Goal: Task Accomplishment & Management: Use online tool/utility

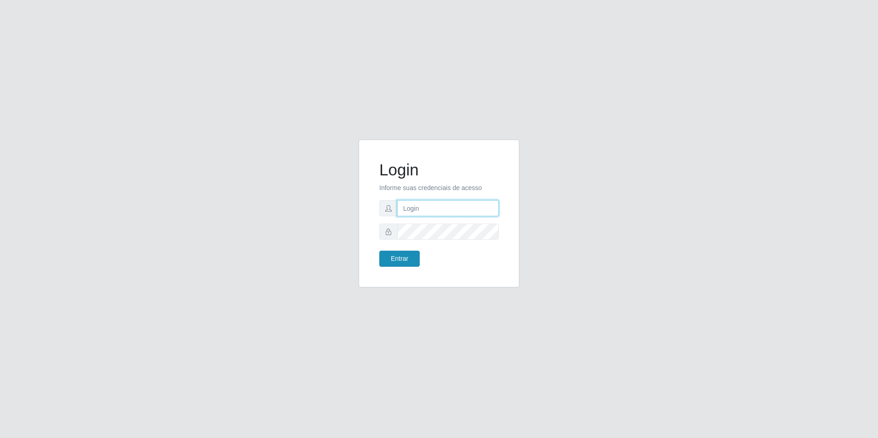
type input "[EMAIL_ADDRESS][DOMAIN_NAME]"
click at [396, 262] on button "Entrar" at bounding box center [399, 259] width 40 height 16
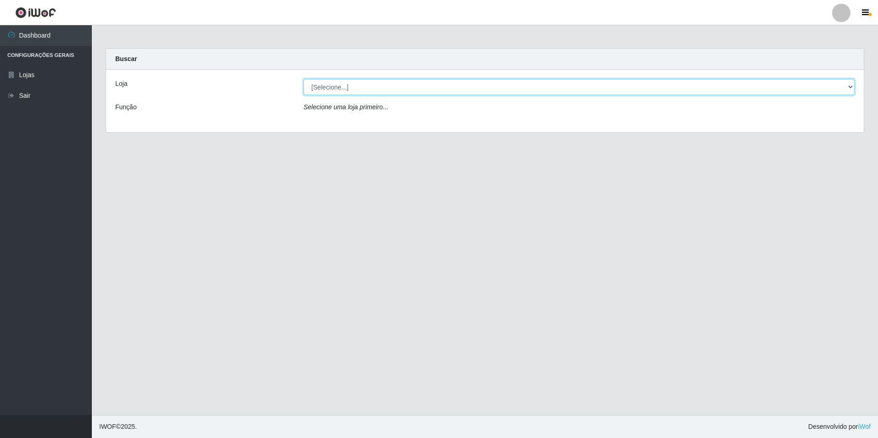
click at [846, 88] on select "[Selecione...] Extrabom - Loja 57 Anchieta" at bounding box center [579, 87] width 551 height 16
select select "470"
click at [304, 79] on select "[Selecione...] Extrabom - Loja 57 Anchieta" at bounding box center [579, 87] width 551 height 16
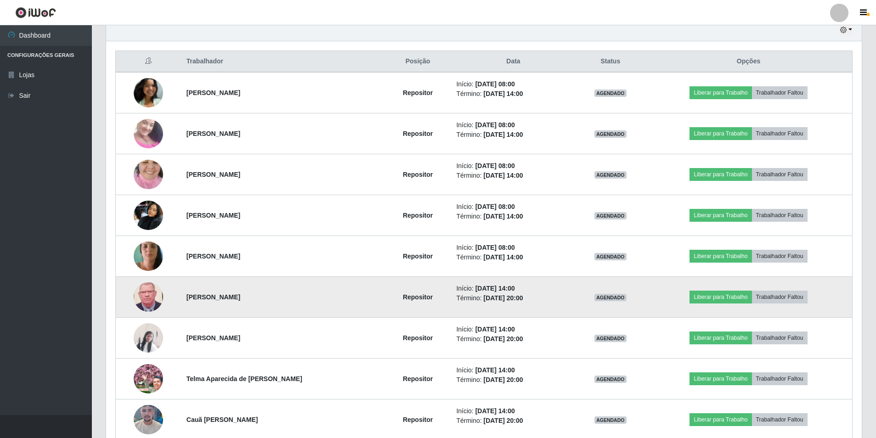
scroll to position [376, 0]
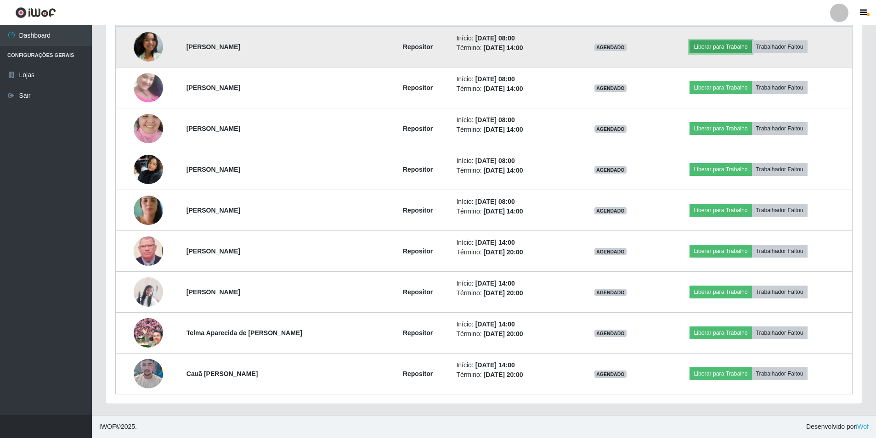
click at [743, 48] on button "Liberar para Trabalho" at bounding box center [720, 46] width 62 height 13
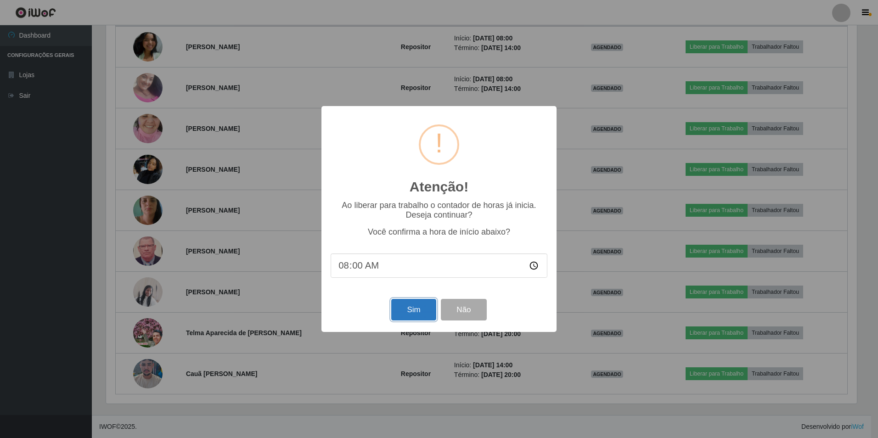
click at [414, 312] on button "Sim" at bounding box center [413, 310] width 45 height 22
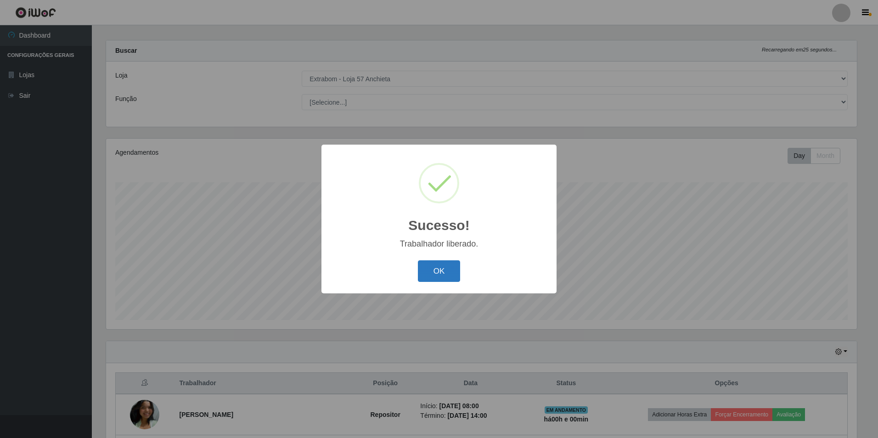
click at [450, 268] on button "OK" at bounding box center [439, 271] width 43 height 22
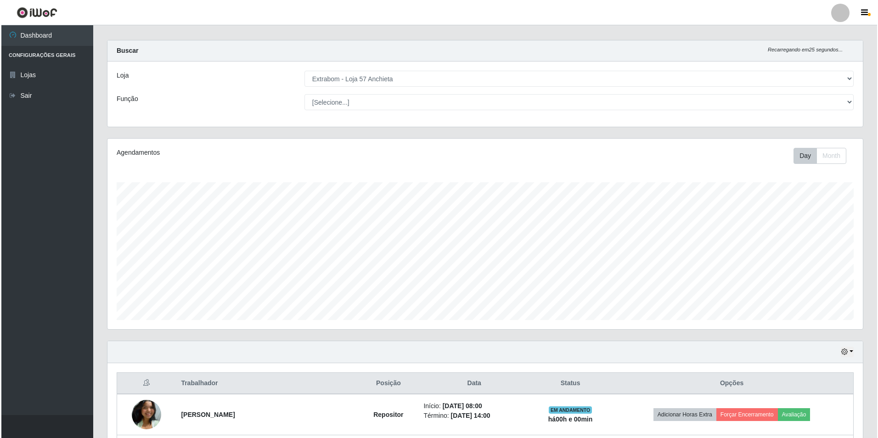
scroll to position [146, 0]
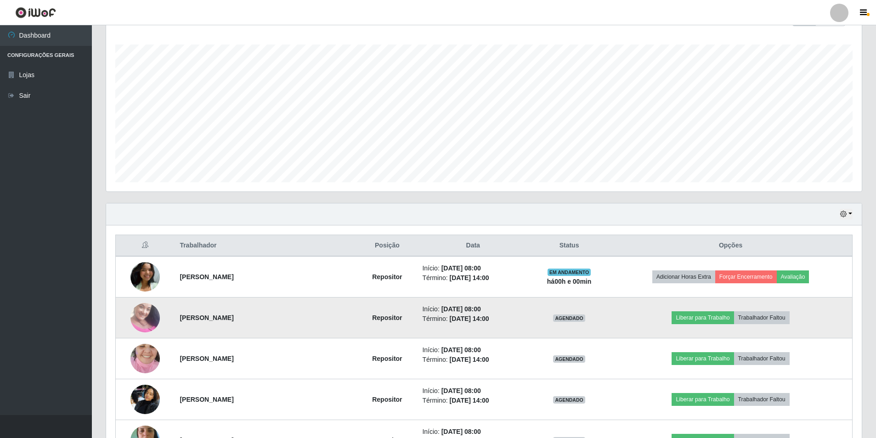
click at [691, 310] on td "Liberar para Trabalho Trabalhador Faltou" at bounding box center [730, 318] width 243 height 41
click at [693, 314] on button "Liberar para Trabalho" at bounding box center [702, 317] width 62 height 13
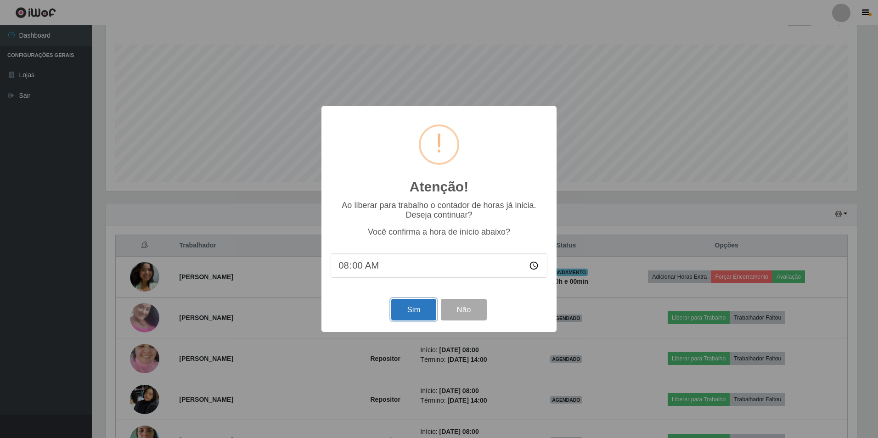
click at [429, 310] on button "Sim" at bounding box center [413, 310] width 45 height 22
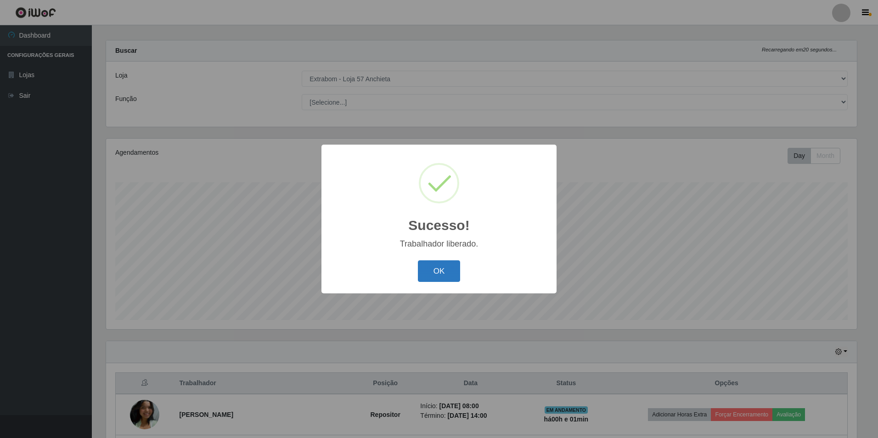
click at [425, 275] on button "OK" at bounding box center [439, 271] width 43 height 22
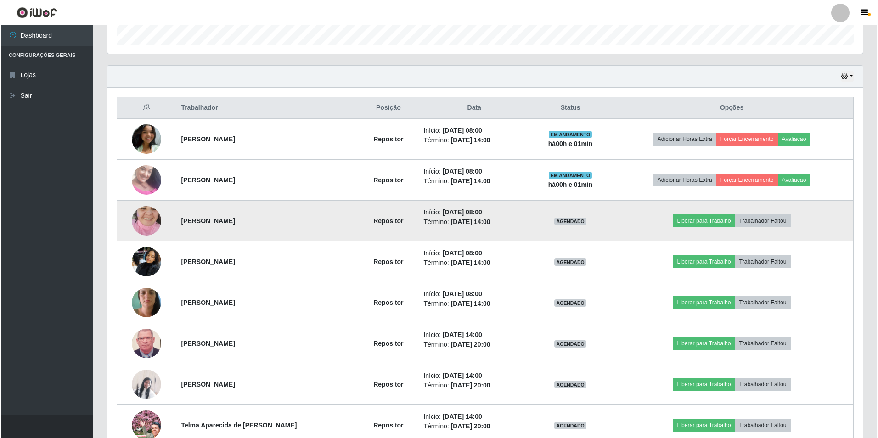
scroll to position [330, 0]
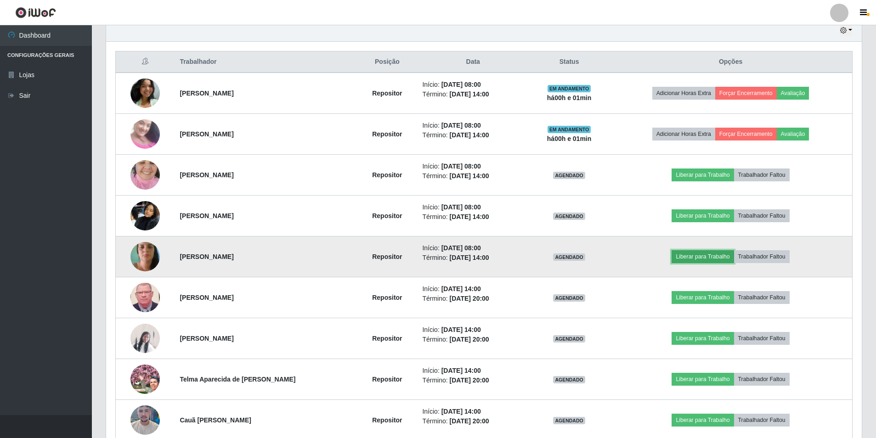
click at [703, 256] on button "Liberar para Trabalho" at bounding box center [702, 256] width 62 height 13
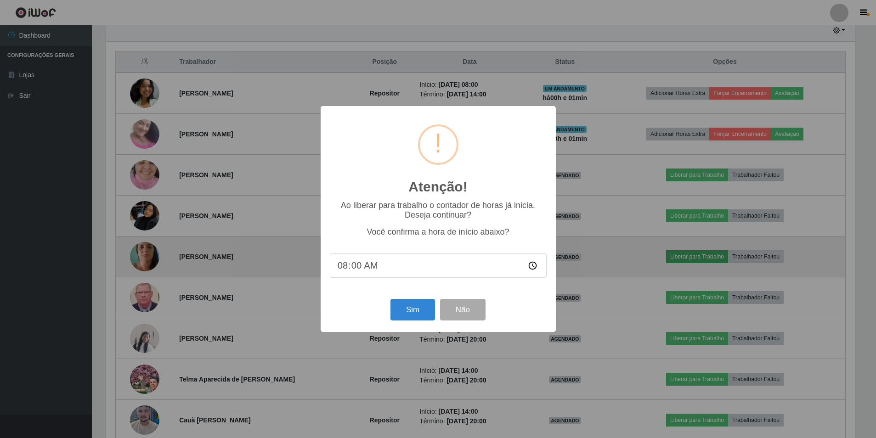
scroll to position [191, 751]
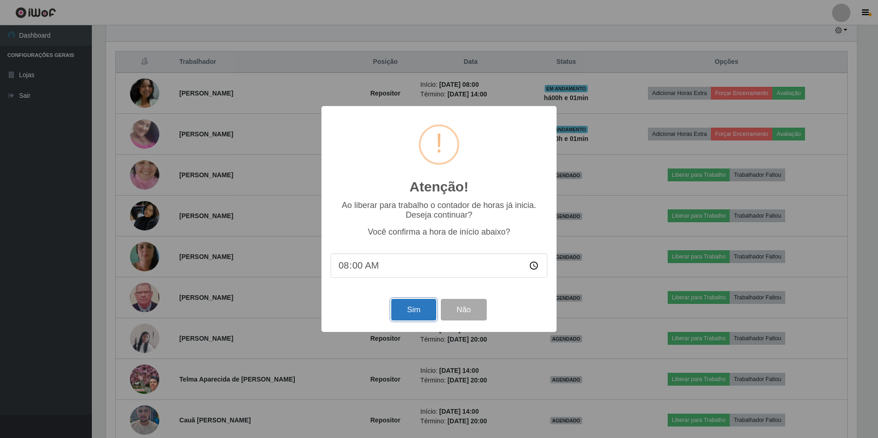
click at [399, 314] on button "Sim" at bounding box center [413, 310] width 45 height 22
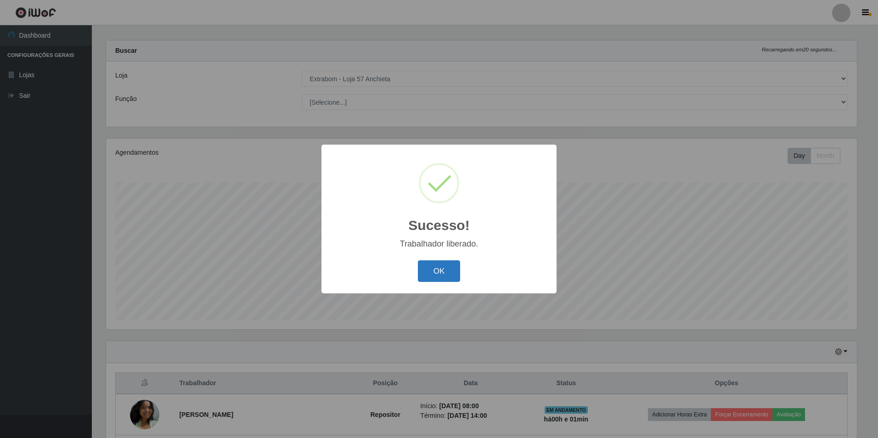
click at [457, 272] on button "OK" at bounding box center [439, 271] width 43 height 22
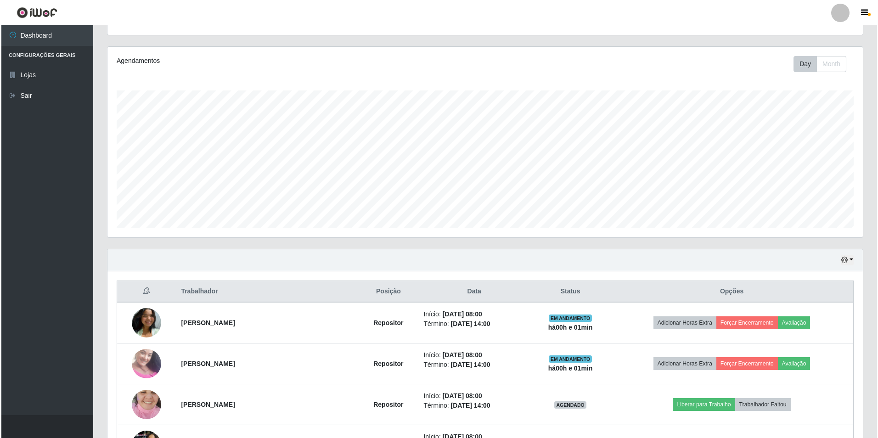
scroll to position [238, 0]
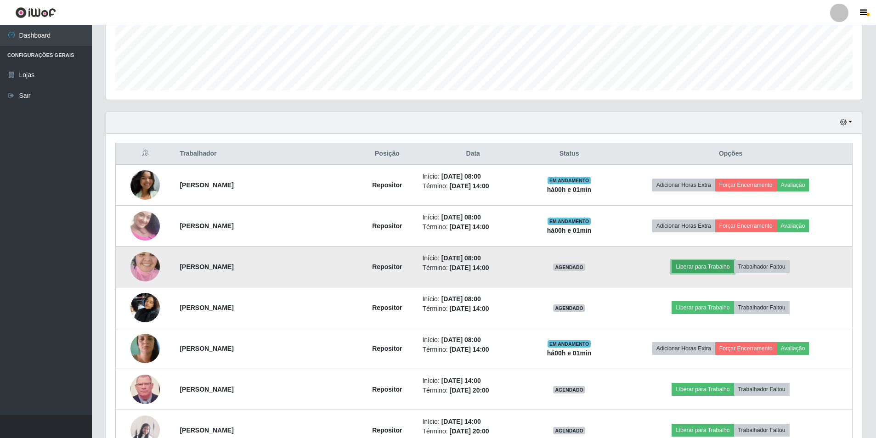
click at [688, 268] on button "Liberar para Trabalho" at bounding box center [702, 266] width 62 height 13
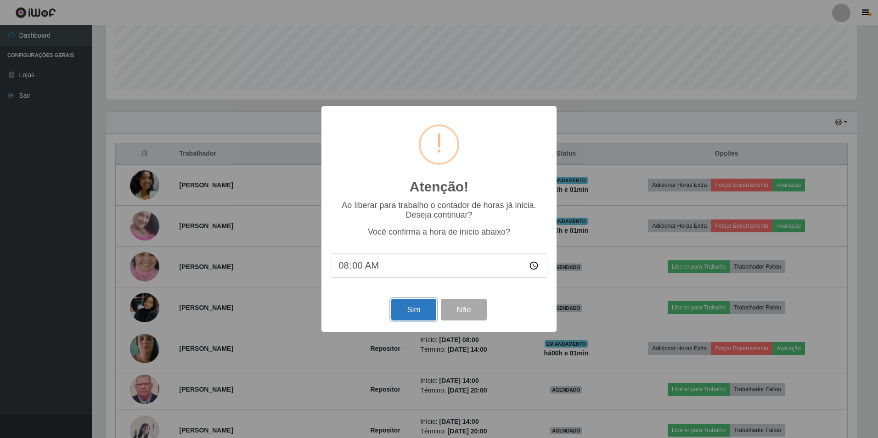
click at [410, 311] on button "Sim" at bounding box center [413, 310] width 45 height 22
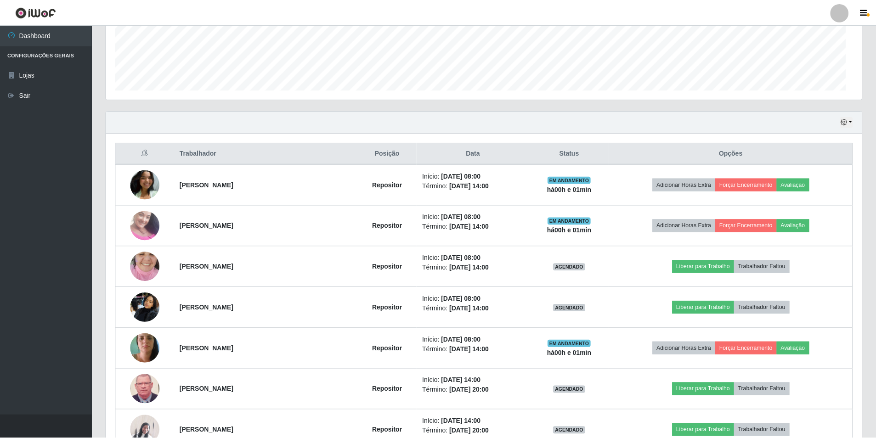
scroll to position [0, 0]
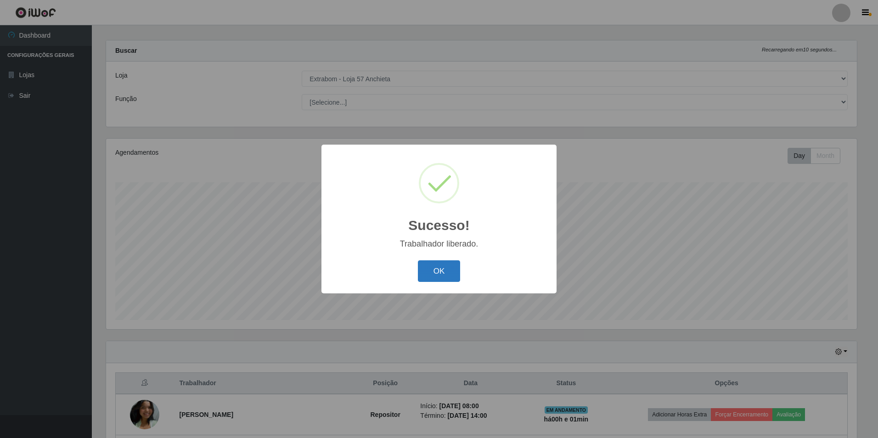
click at [431, 278] on button "OK" at bounding box center [439, 271] width 43 height 22
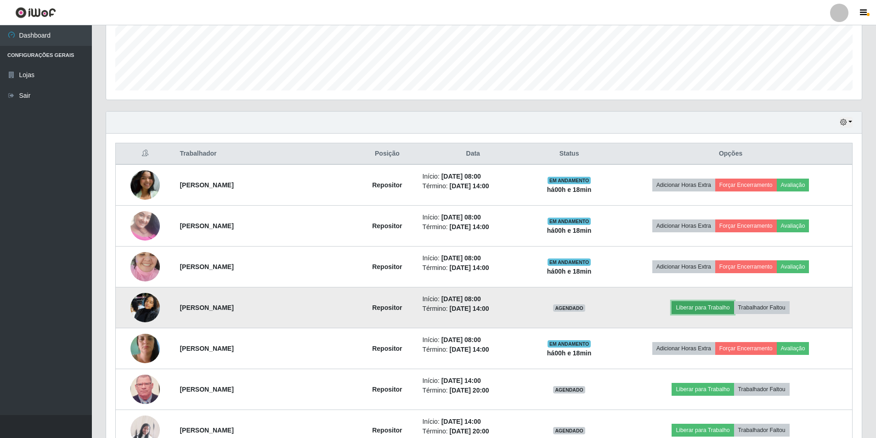
drag, startPoint x: 431, startPoint y: 278, endPoint x: 722, endPoint y: 309, distance: 292.8
click at [722, 309] on button "Liberar para Trabalho" at bounding box center [702, 307] width 62 height 13
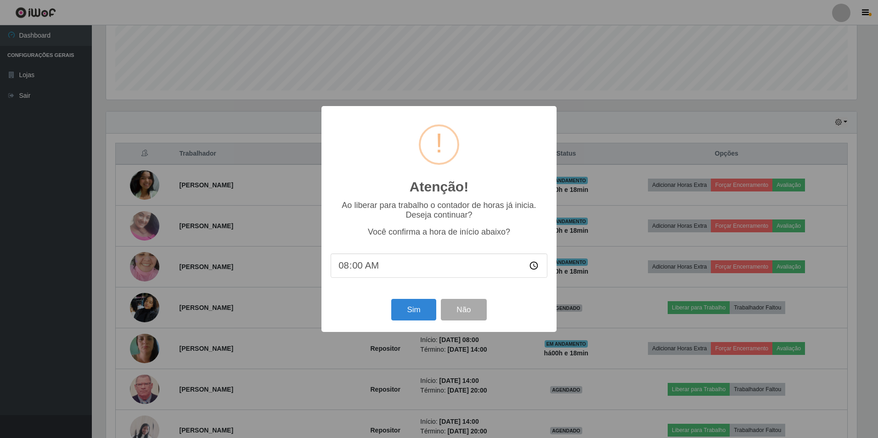
click at [354, 270] on input "08:00" at bounding box center [439, 266] width 217 height 24
type input "08:18"
click at [417, 310] on button "Sim" at bounding box center [413, 310] width 45 height 22
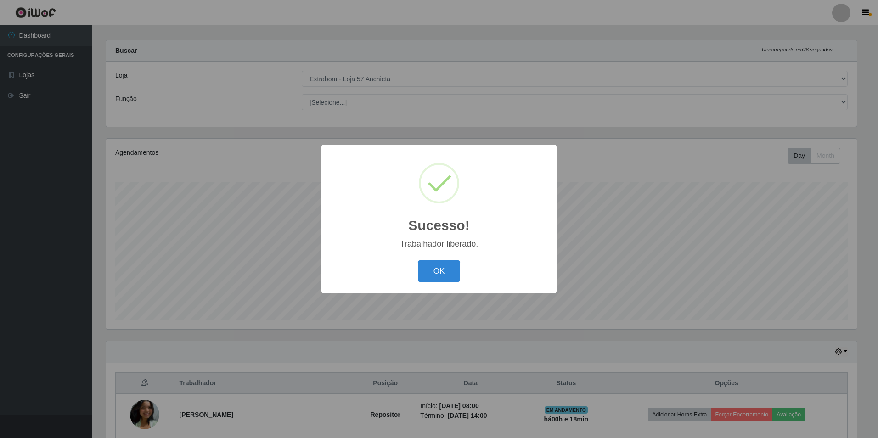
click at [418, 260] on button "OK" at bounding box center [439, 271] width 43 height 22
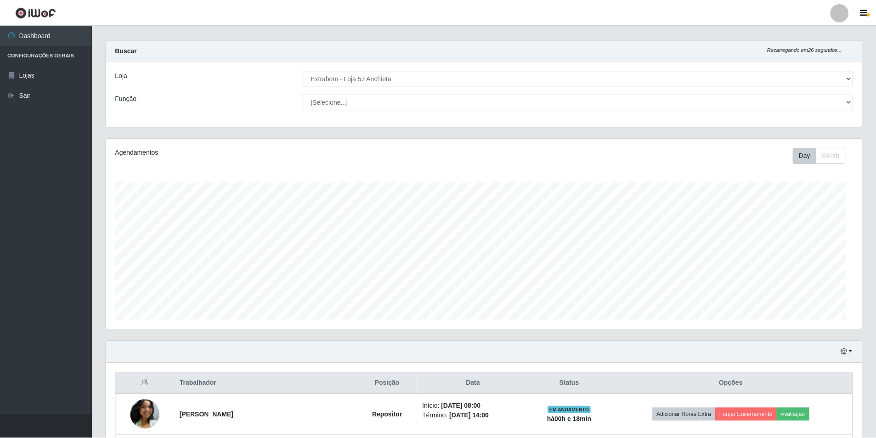
scroll to position [191, 755]
